Goal: Information Seeking & Learning: Learn about a topic

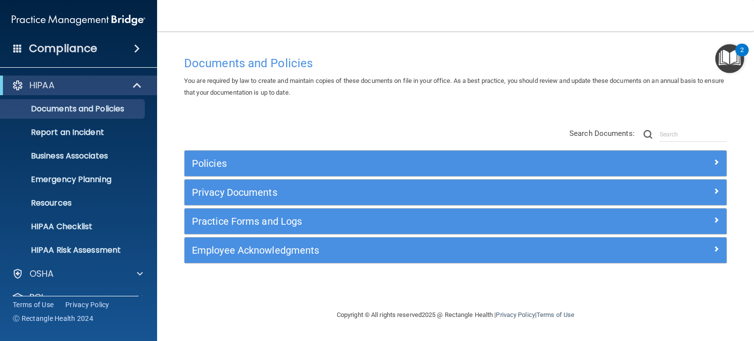
click at [381, 173] on div "Policies" at bounding box center [456, 164] width 542 height 26
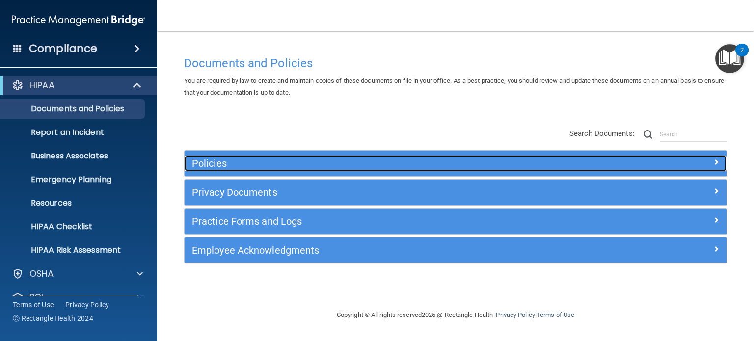
click at [383, 167] on h5 "Policies" at bounding box center [388, 163] width 392 height 11
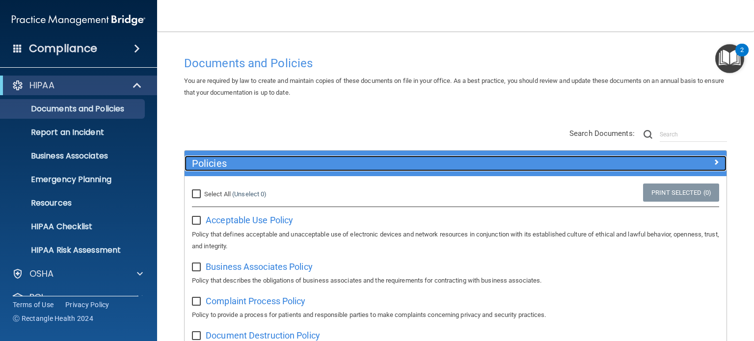
click at [383, 167] on h5 "Policies" at bounding box center [388, 163] width 392 height 11
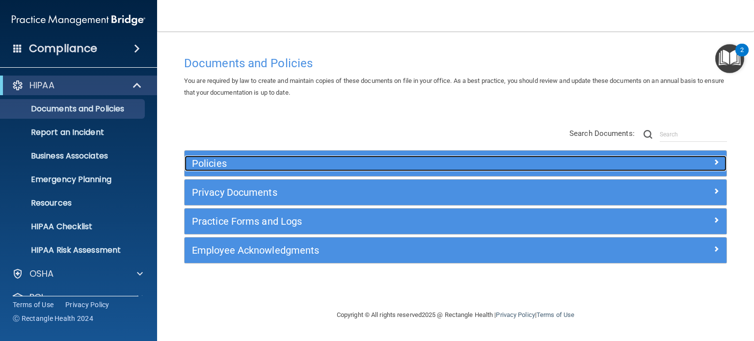
click at [524, 165] on h5 "Policies" at bounding box center [388, 163] width 392 height 11
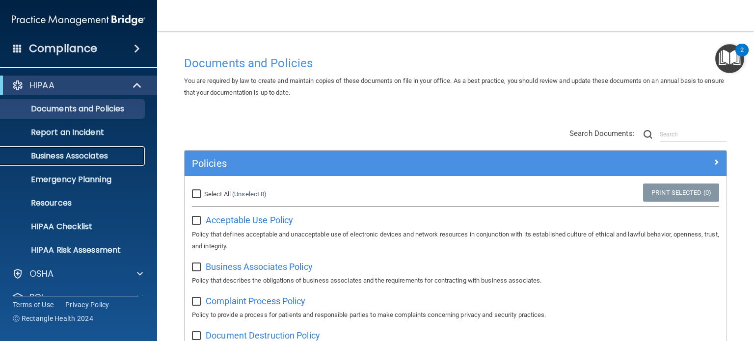
click at [94, 157] on p "Business Associates" at bounding box center [73, 156] width 134 height 10
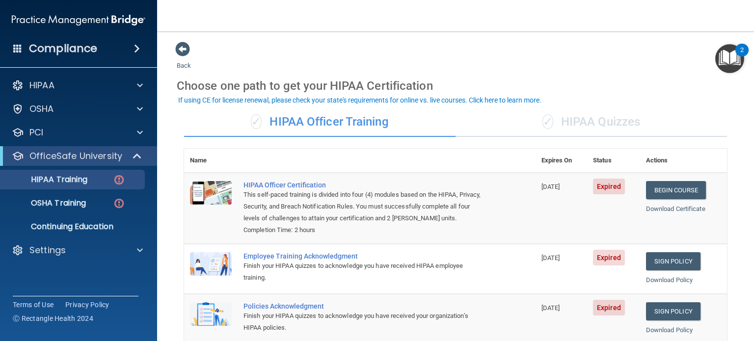
click at [583, 127] on div "✓ HIPAA Quizzes" at bounding box center [591, 122] width 271 height 29
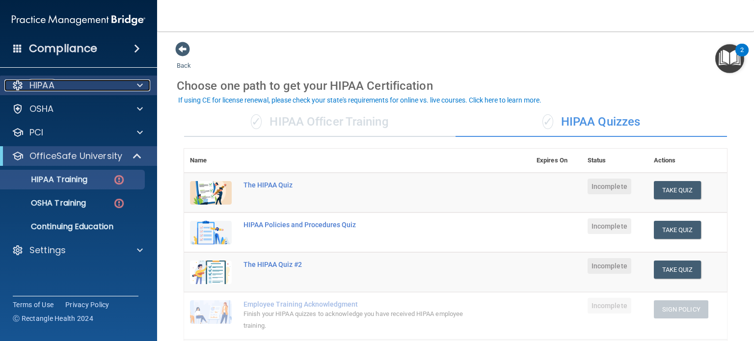
click at [138, 88] on span at bounding box center [140, 86] width 6 height 12
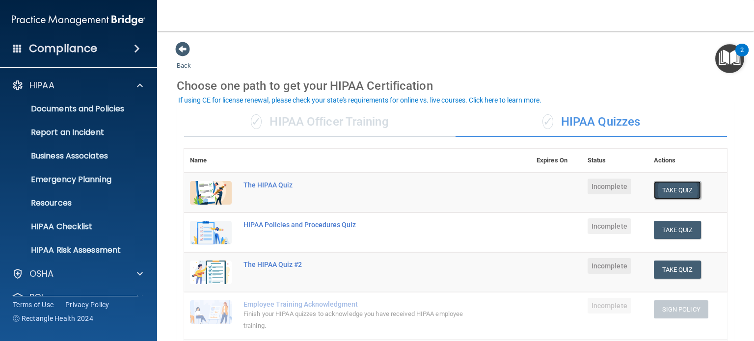
click at [674, 186] on button "Take Quiz" at bounding box center [677, 190] width 47 height 18
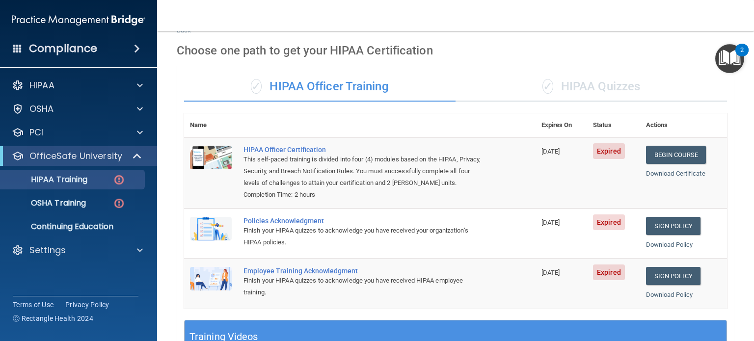
scroll to position [23, 0]
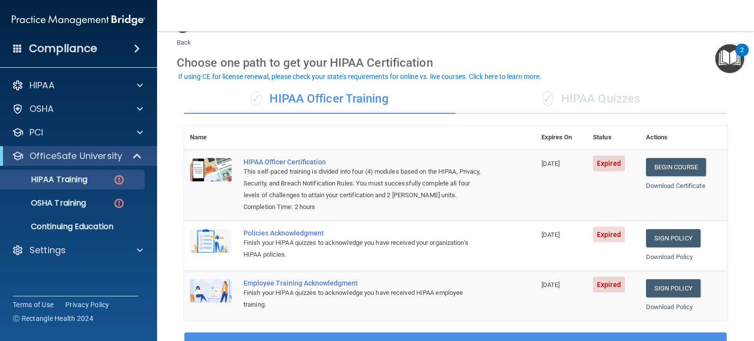
click at [563, 96] on div "✓ HIPAA Quizzes" at bounding box center [591, 98] width 271 height 29
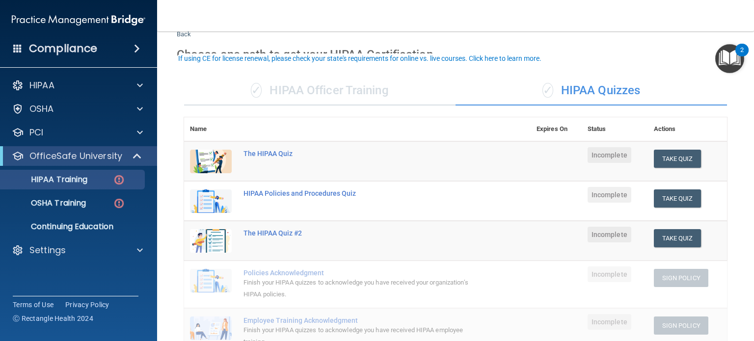
scroll to position [0, 0]
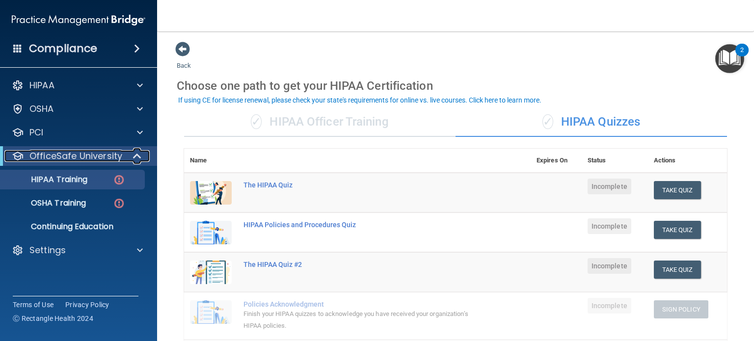
click at [142, 155] on span at bounding box center [138, 156] width 8 height 12
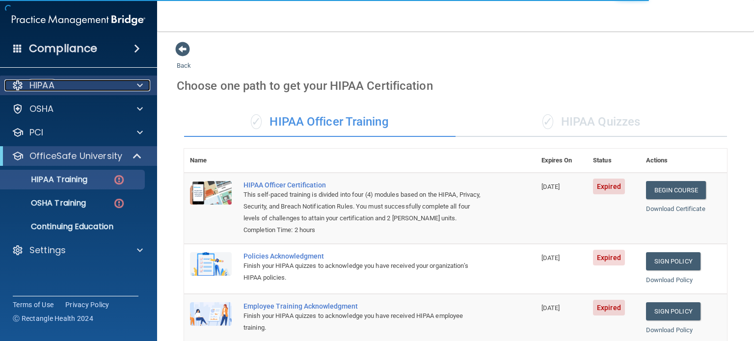
click at [52, 83] on p "HIPAA" at bounding box center [41, 86] width 25 height 12
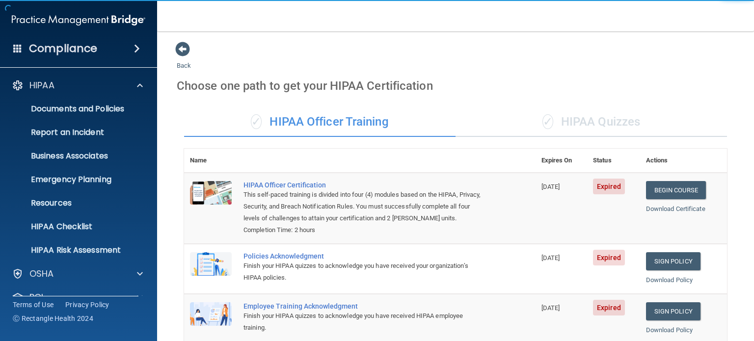
click at [53, 47] on h4 "Compliance" at bounding box center [63, 49] width 68 height 14
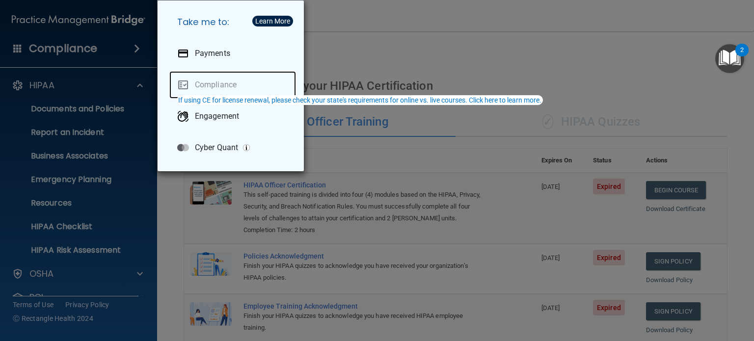
click at [213, 83] on link "Compliance" at bounding box center [232, 84] width 127 height 27
click at [389, 23] on div "Take me to: Payments Compliance Engagement Cyber Quant" at bounding box center [377, 170] width 754 height 341
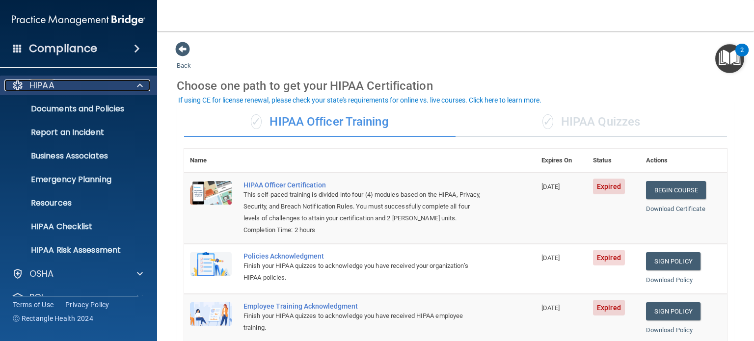
click at [149, 84] on div at bounding box center [138, 86] width 25 height 12
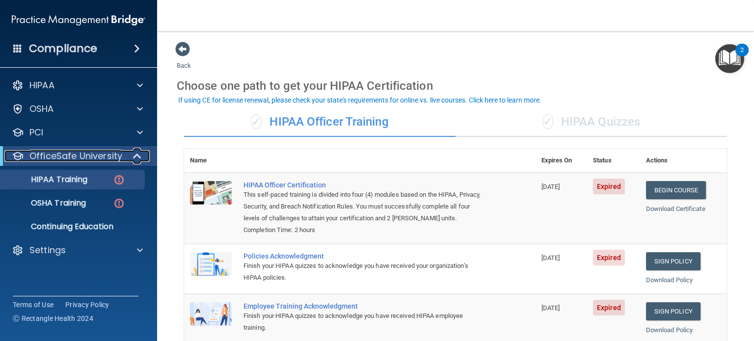
click at [137, 154] on span at bounding box center [138, 156] width 8 height 12
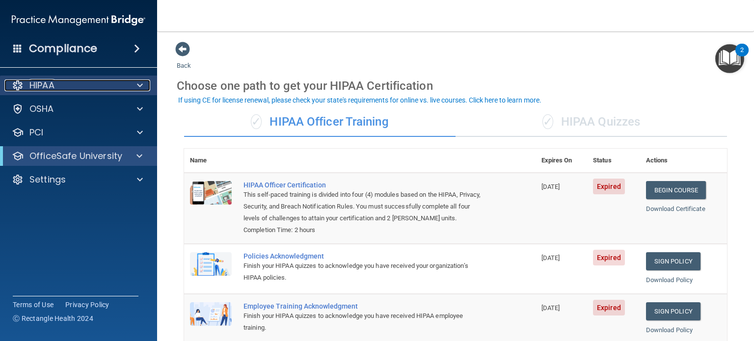
click at [81, 89] on div "HIPAA" at bounding box center [65, 86] width 122 height 12
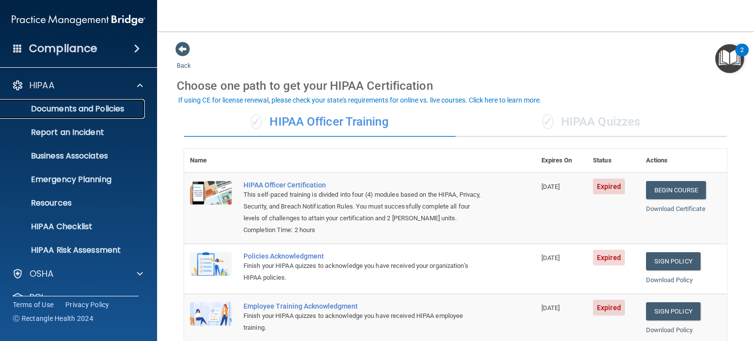
click at [112, 109] on p "Documents and Policies" at bounding box center [73, 109] width 134 height 10
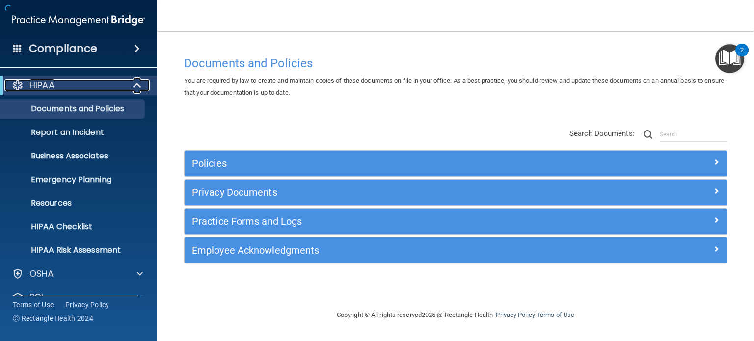
click at [138, 87] on span at bounding box center [138, 86] width 8 height 12
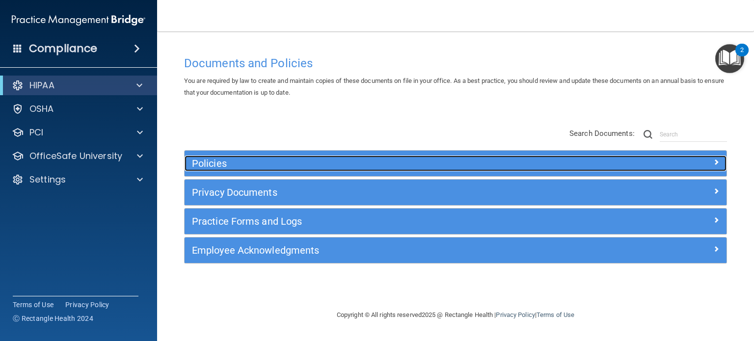
click at [364, 157] on div "Policies" at bounding box center [388, 164] width 407 height 16
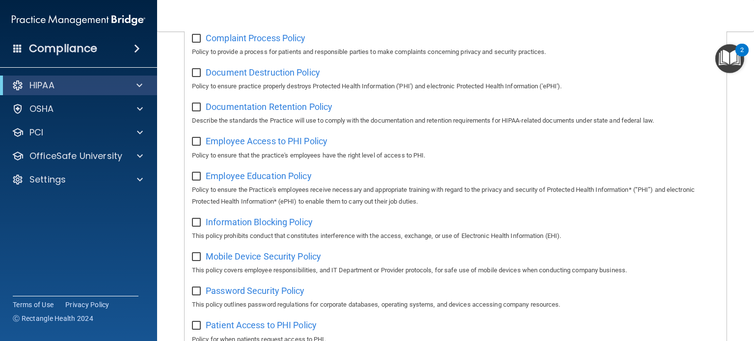
scroll to position [245, 0]
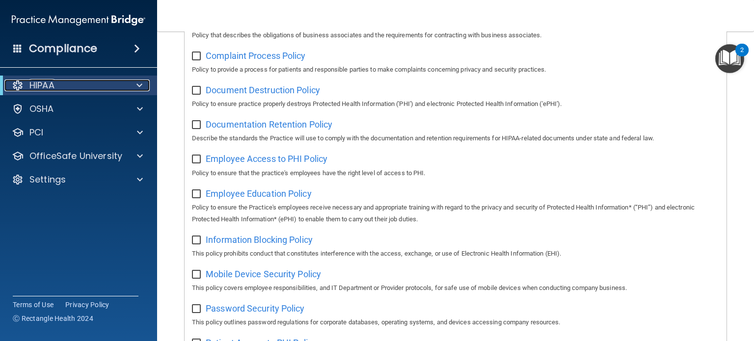
click at [147, 82] on div at bounding box center [138, 86] width 24 height 12
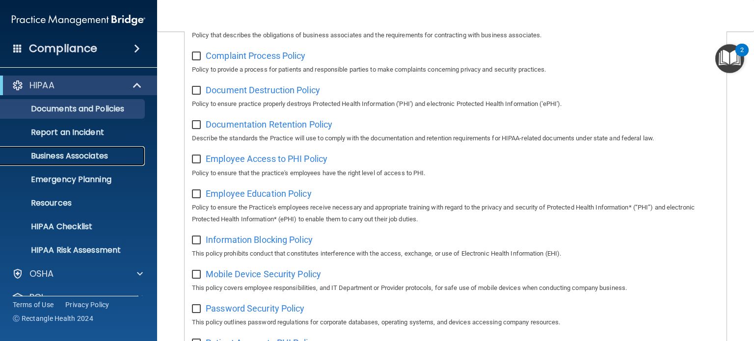
click at [83, 157] on p "Business Associates" at bounding box center [73, 156] width 134 height 10
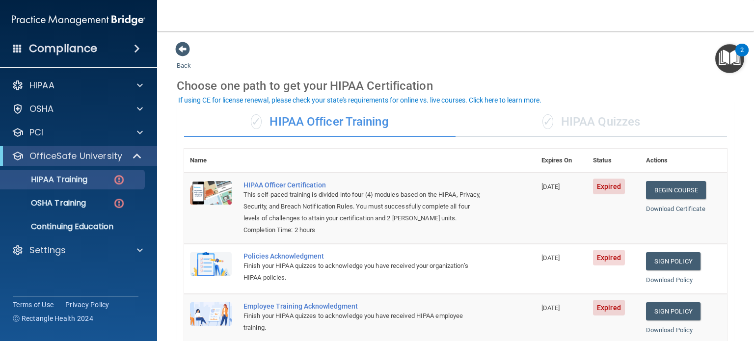
click at [594, 124] on div "✓ HIPAA Quizzes" at bounding box center [591, 122] width 271 height 29
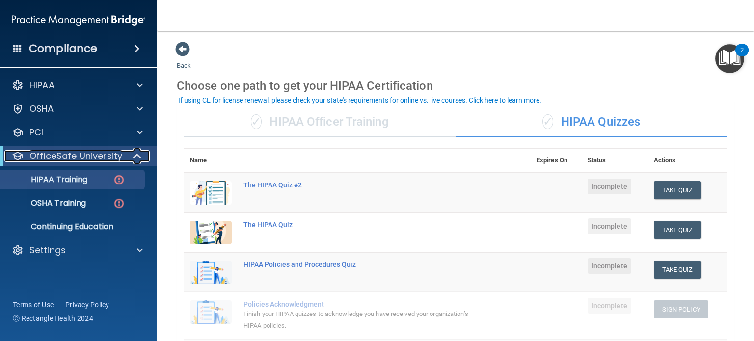
click at [134, 159] on span at bounding box center [138, 156] width 8 height 12
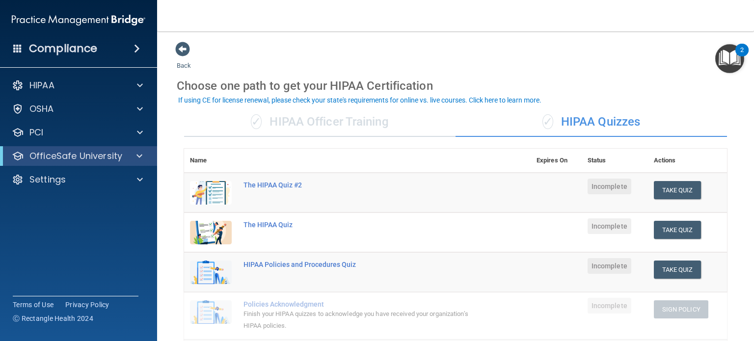
click at [534, 189] on td at bounding box center [556, 193] width 51 height 40
